Goal: Information Seeking & Learning: Learn about a topic

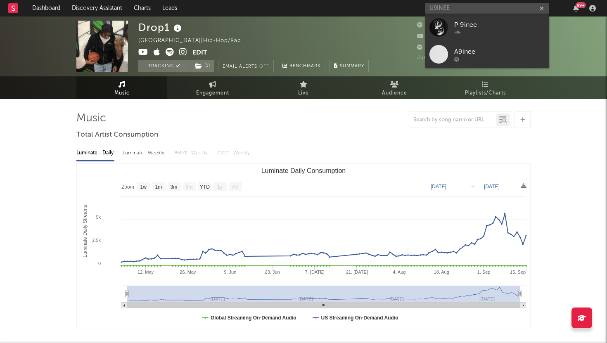
select select "1w"
click at [454, 7] on input "U9INEE" at bounding box center [487, 8] width 124 height 10
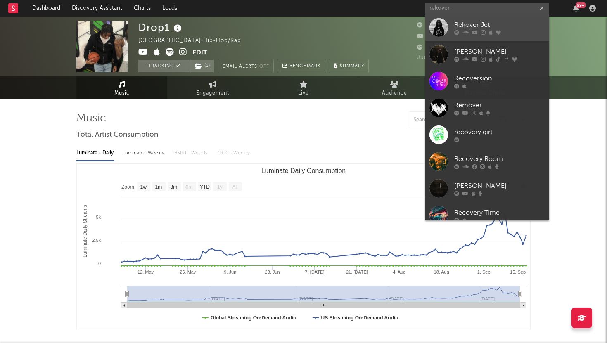
type input "rekover"
click at [464, 26] on div "Rekover Jet" at bounding box center [499, 25] width 91 height 10
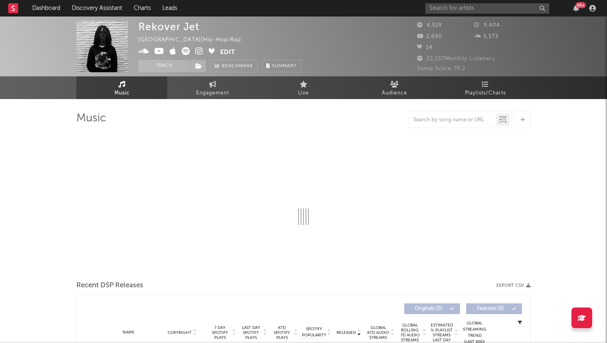
select select "1w"
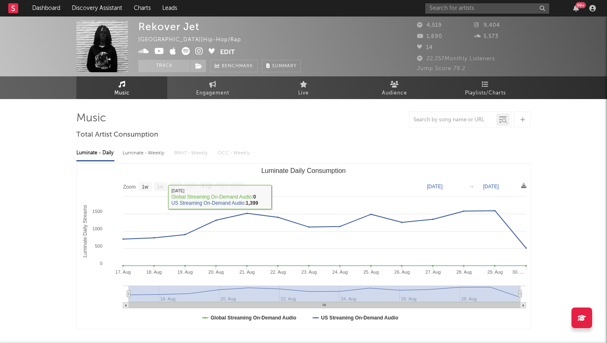
click at [148, 156] on div "Luminate - Weekly" at bounding box center [144, 153] width 43 height 14
select select "6m"
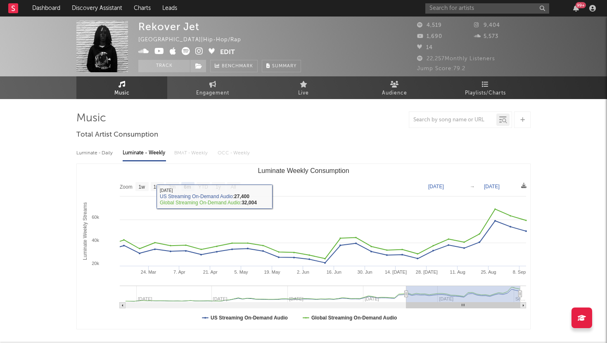
click at [97, 152] on div "Luminate - Daily" at bounding box center [95, 153] width 38 height 14
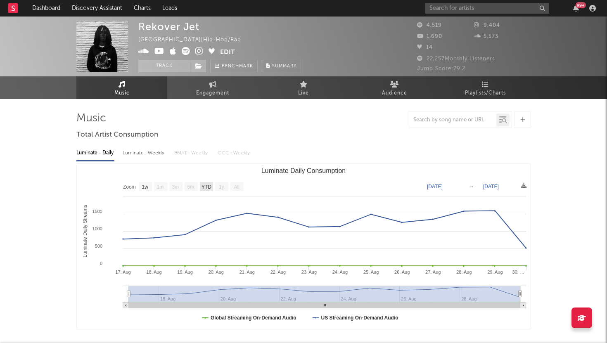
click at [208, 185] on text "YTD" at bounding box center [207, 187] width 10 height 6
select select "YTD"
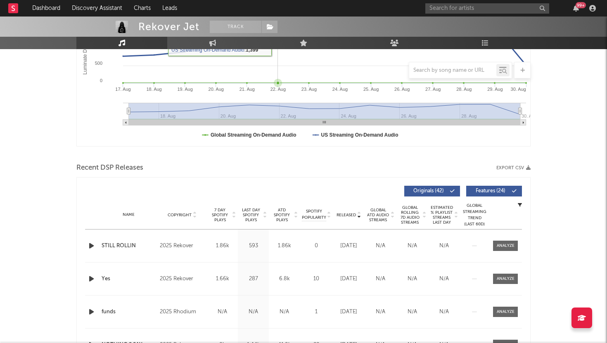
scroll to position [265, 0]
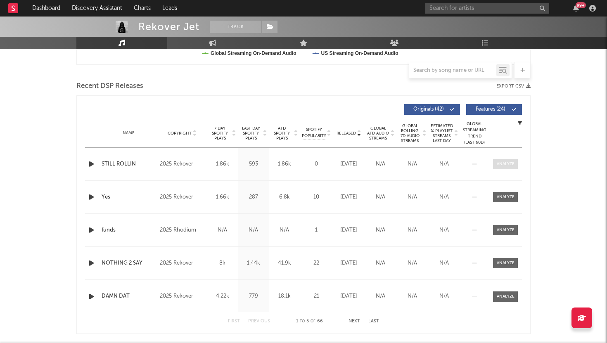
click at [496, 160] on span at bounding box center [505, 164] width 25 height 10
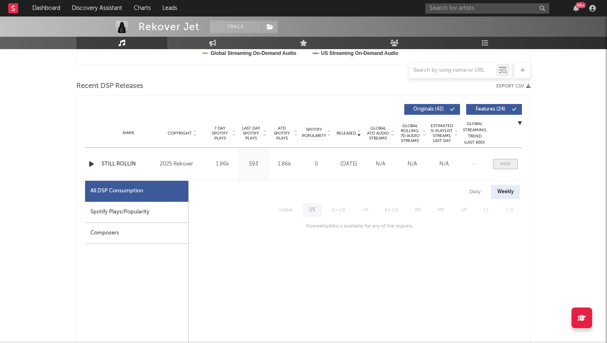
click at [496, 161] on span at bounding box center [505, 164] width 25 height 10
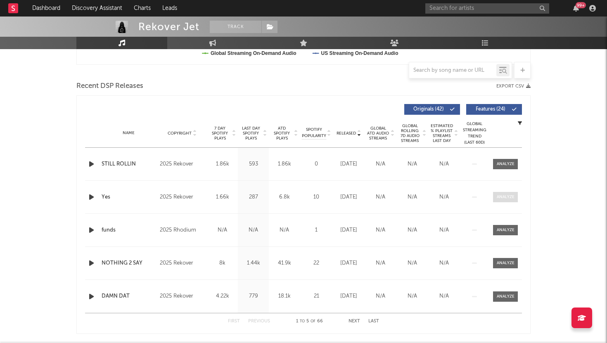
click at [495, 199] on span at bounding box center [505, 197] width 25 height 10
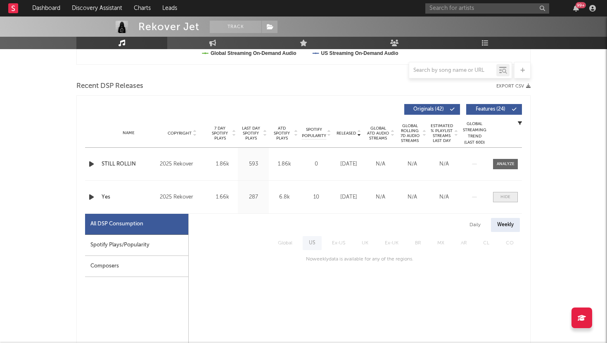
click at [494, 199] on span at bounding box center [505, 197] width 25 height 10
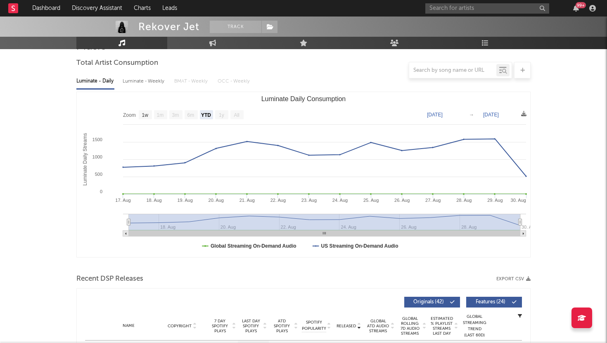
scroll to position [70, 0]
